Goal: Entertainment & Leisure: Consume media (video, audio)

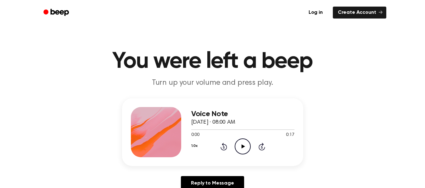
click at [242, 147] on icon at bounding box center [242, 147] width 3 height 4
click at [240, 150] on icon "Play Audio" at bounding box center [243, 147] width 16 height 16
click at [241, 150] on icon "Pause Audio" at bounding box center [243, 147] width 16 height 16
click at [239, 146] on icon "Play Audio" at bounding box center [243, 147] width 16 height 16
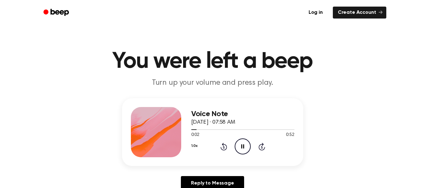
click at [239, 146] on icon "Pause Audio" at bounding box center [243, 147] width 16 height 16
